Goal: Task Accomplishment & Management: Use online tool/utility

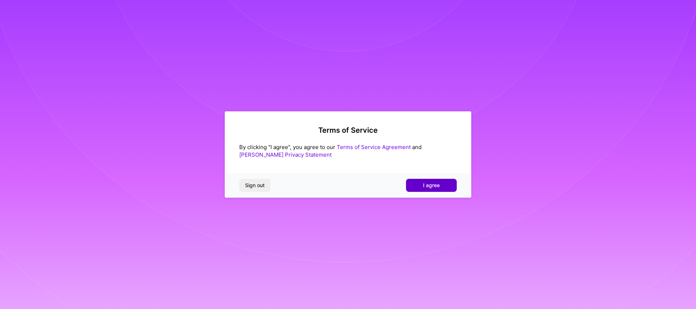
click at [422, 187] on button "I agree" at bounding box center [431, 185] width 51 height 13
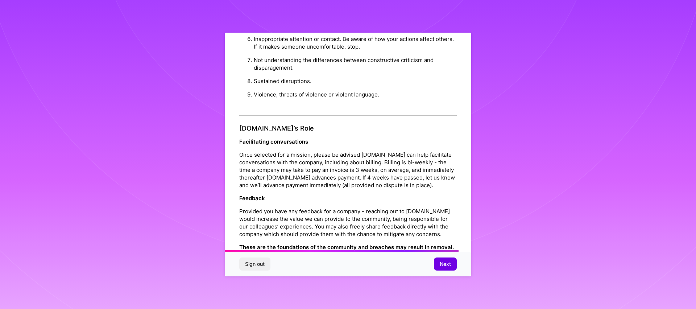
scroll to position [715, 0]
click at [450, 262] on span "Next" at bounding box center [445, 263] width 11 height 7
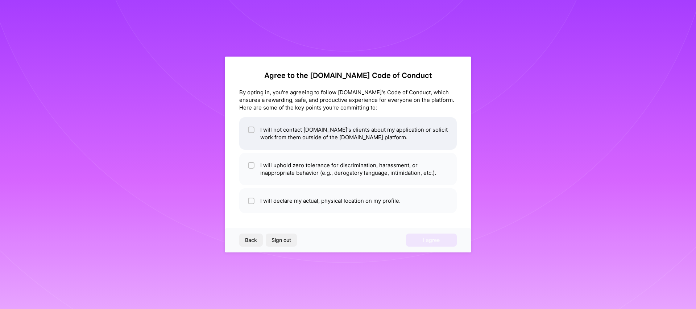
click at [248, 132] on div at bounding box center [251, 129] width 7 height 7
checkbox input "true"
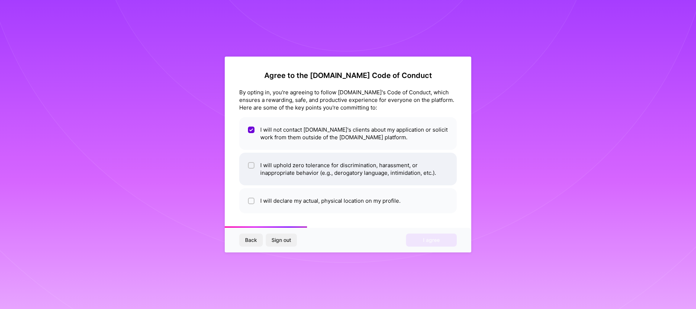
click at [254, 159] on li "I will uphold zero tolerance for discrimination, harassment, or inappropriate b…" at bounding box center [347, 169] width 217 height 33
checkbox input "true"
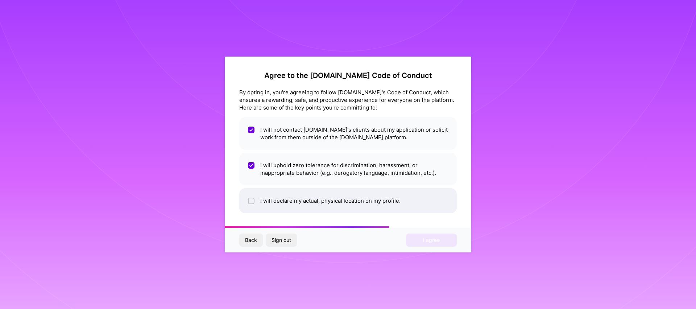
click at [252, 197] on span at bounding box center [251, 201] width 7 height 8
checkbox input "true"
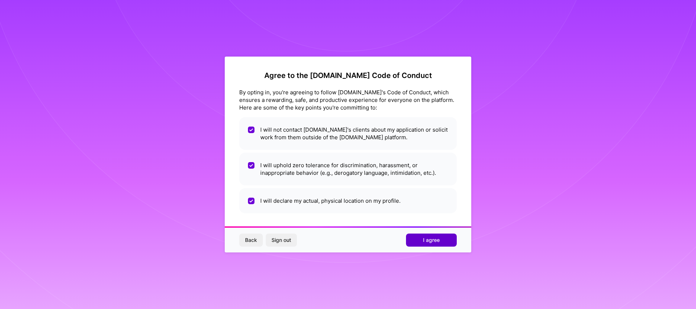
click at [428, 241] on span "I agree" at bounding box center [431, 239] width 17 height 7
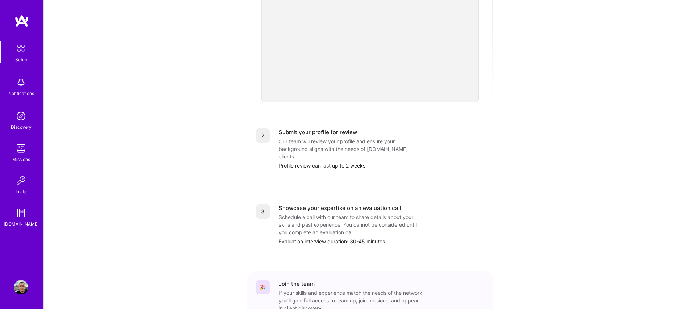
scroll to position [242, 0]
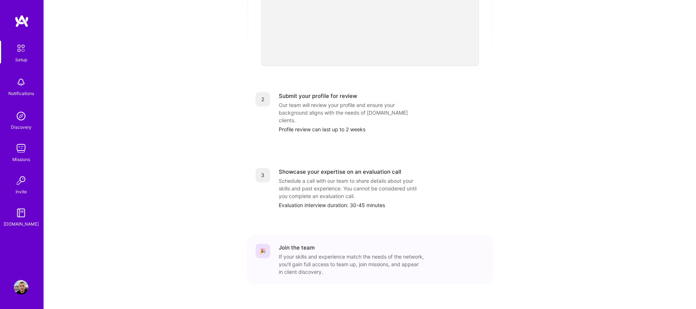
click at [23, 149] on img at bounding box center [21, 148] width 14 height 14
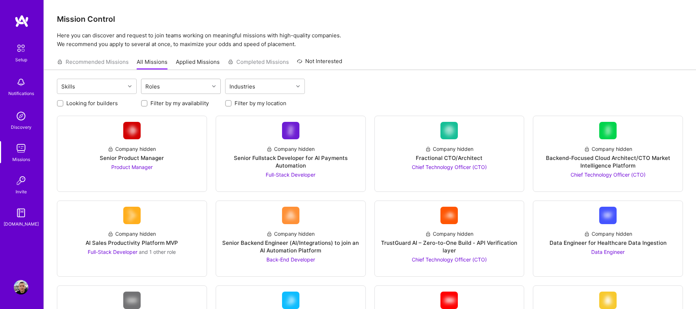
click at [201, 83] on div "Roles" at bounding box center [175, 86] width 68 height 14
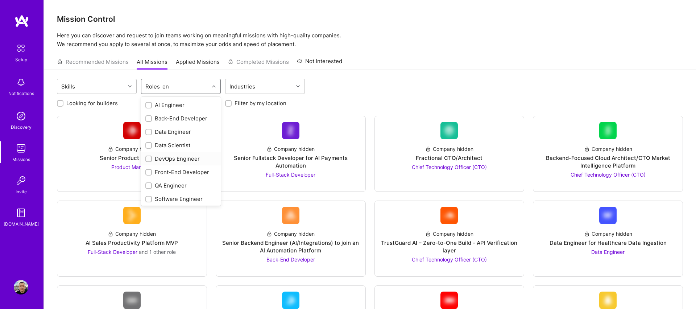
type input "e"
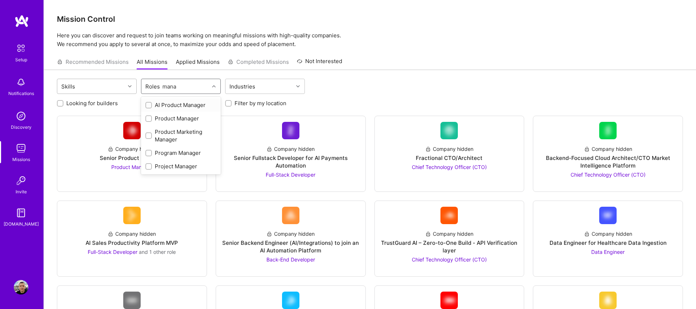
type input "mana"
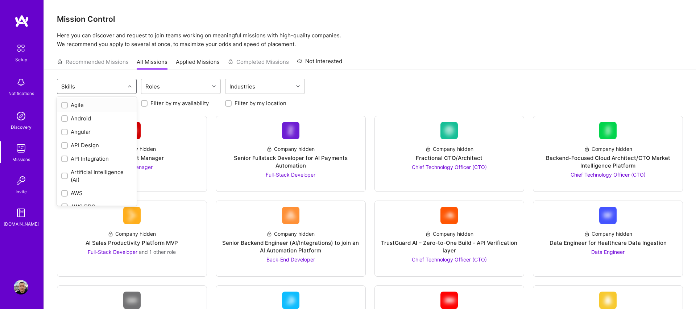
click at [125, 89] on div at bounding box center [130, 86] width 11 height 9
click at [97, 136] on div "JavaScript" at bounding box center [96, 138] width 71 height 8
checkbox input "true"
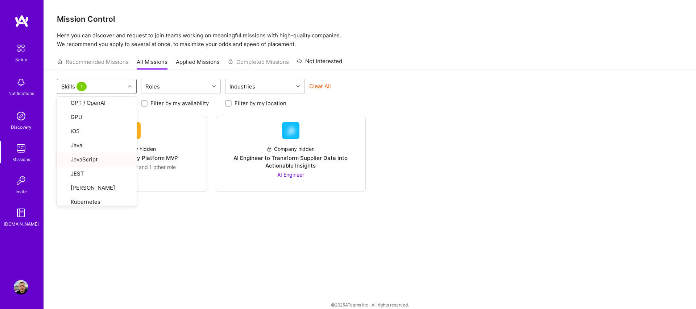
click at [366, 92] on div "Clear All" at bounding box center [349, 88] width 80 height 13
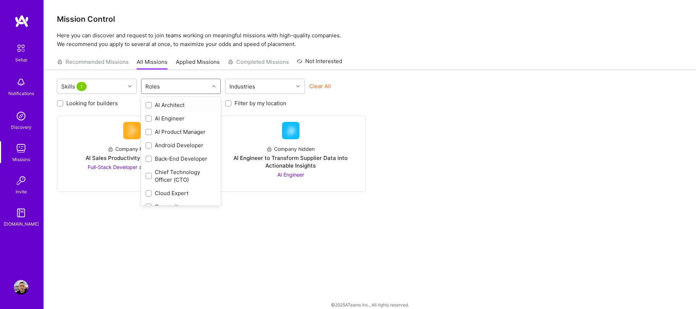
click at [197, 89] on div "Roles" at bounding box center [175, 86] width 68 height 14
click at [165, 106] on div "AI Architect" at bounding box center [180, 105] width 71 height 8
checkbox input "true"
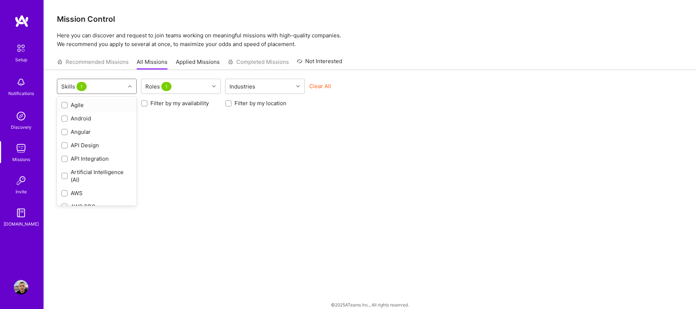
click at [120, 86] on div "Skills 1" at bounding box center [91, 86] width 68 height 14
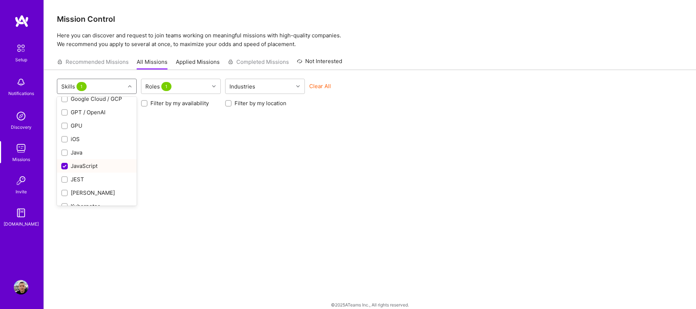
click at [99, 168] on div "JavaScript" at bounding box center [96, 166] width 71 height 8
checkbox input "false"
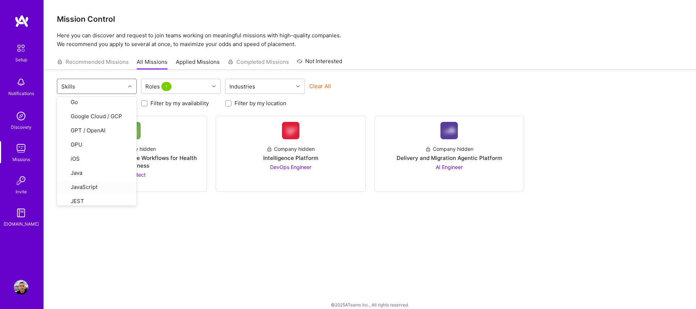
click at [325, 231] on div "option JavaScript, deselected. option JavaScript focused, 31 of 74. 74 results …" at bounding box center [370, 193] width 652 height 247
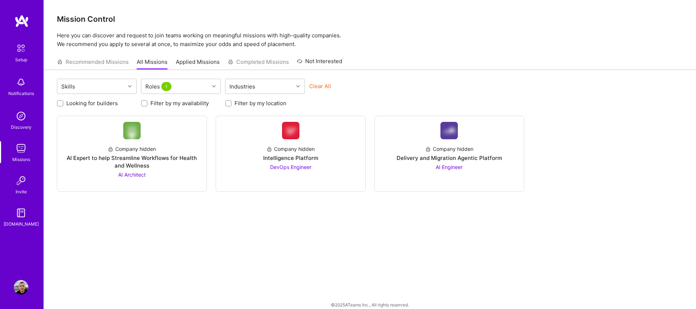
click at [190, 62] on link "Applied Missions" at bounding box center [198, 64] width 44 height 12
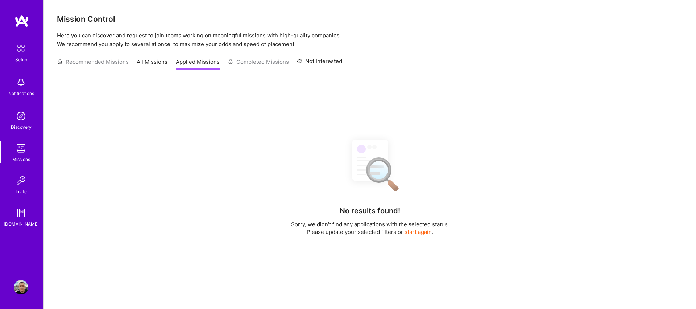
click at [165, 63] on link "All Missions" at bounding box center [152, 64] width 31 height 12
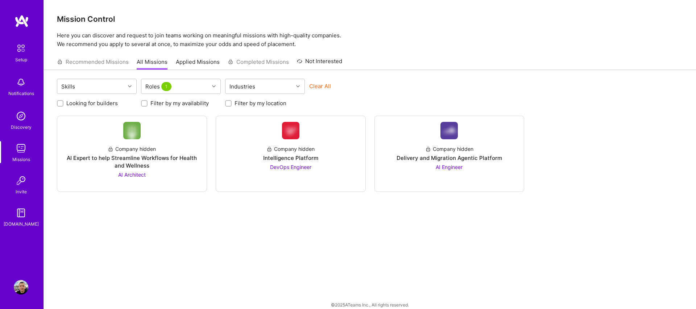
click at [107, 62] on div "Recommended Missions All Missions Applied Missions Completed Missions Not Inter…" at bounding box center [199, 62] width 285 height 16
click at [14, 83] on img at bounding box center [21, 82] width 14 height 14
drag, startPoint x: 337, startPoint y: 40, endPoint x: 183, endPoint y: 3, distance: 158.1
click at [329, 39] on div "Setup Notifications Discovery Missions Invite [DOMAIN_NAME] Profile Close Show …" at bounding box center [348, 156] width 696 height 313
